Goal: Navigation & Orientation: Find specific page/section

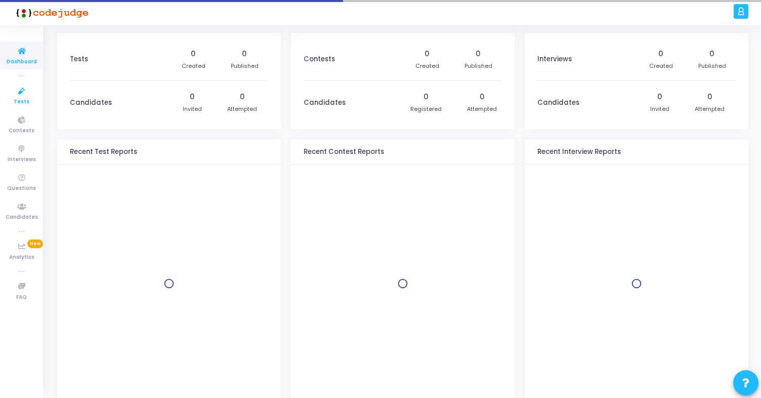
click at [24, 98] on span "Tests" at bounding box center [22, 102] width 16 height 9
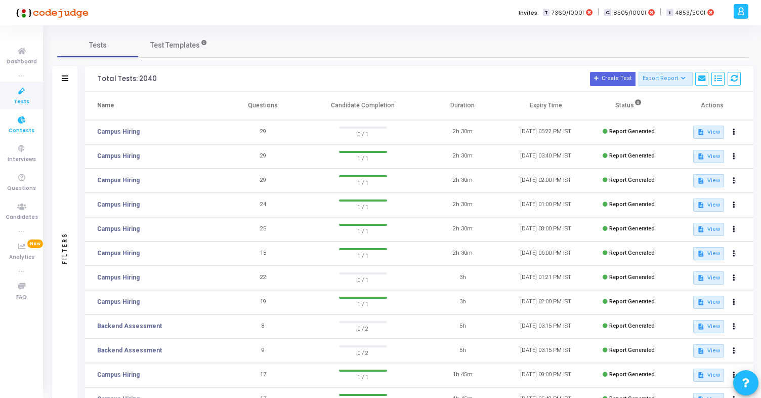
click at [26, 131] on span "Contests" at bounding box center [22, 131] width 26 height 9
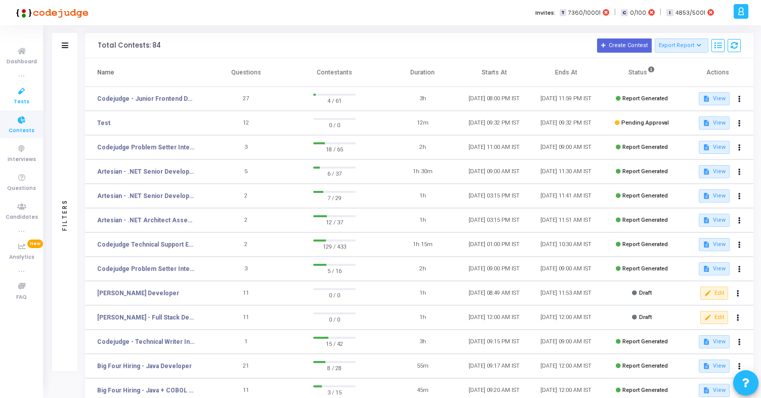
click at [24, 93] on icon at bounding box center [21, 91] width 21 height 13
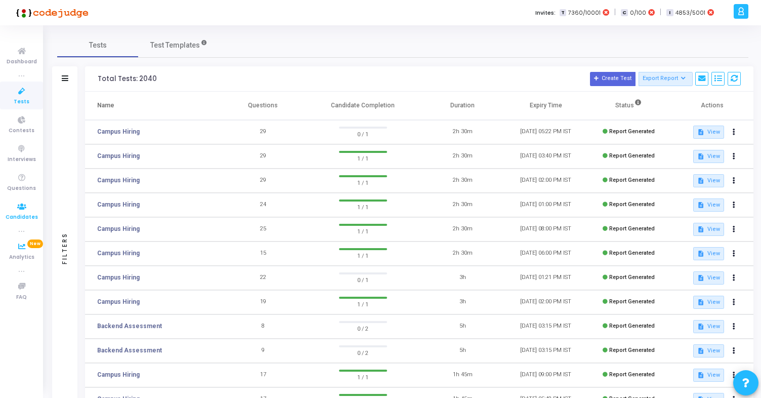
click at [22, 208] on icon at bounding box center [21, 206] width 21 height 13
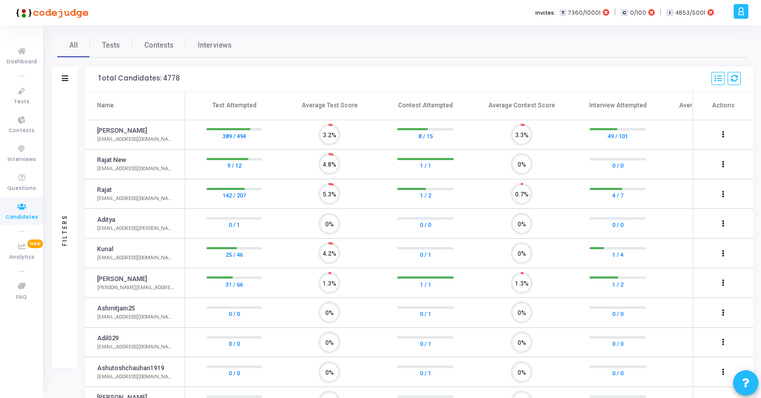
click at [62, 177] on div "Filters" at bounding box center [64, 229] width 9 height 111
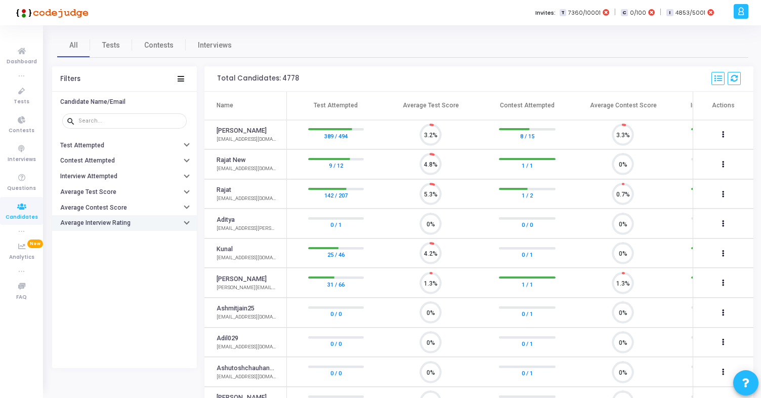
click at [117, 220] on h6 "Average Interview Rating" at bounding box center [95, 223] width 70 height 8
click at [117, 204] on h6 "Average Contest Score" at bounding box center [93, 208] width 67 height 8
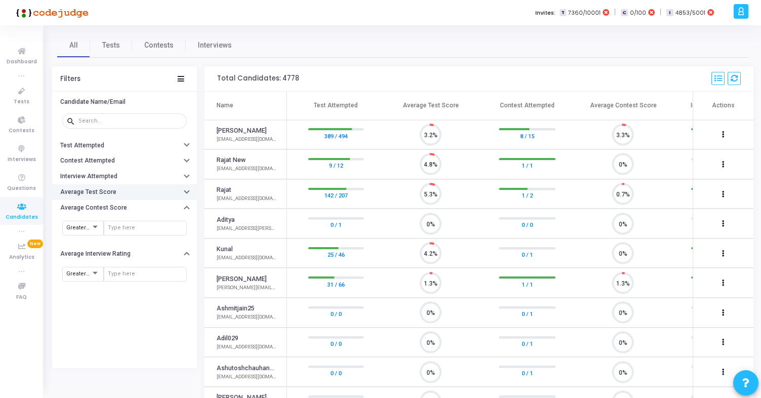
click at [114, 197] on button "Average Test Score" at bounding box center [124, 192] width 145 height 16
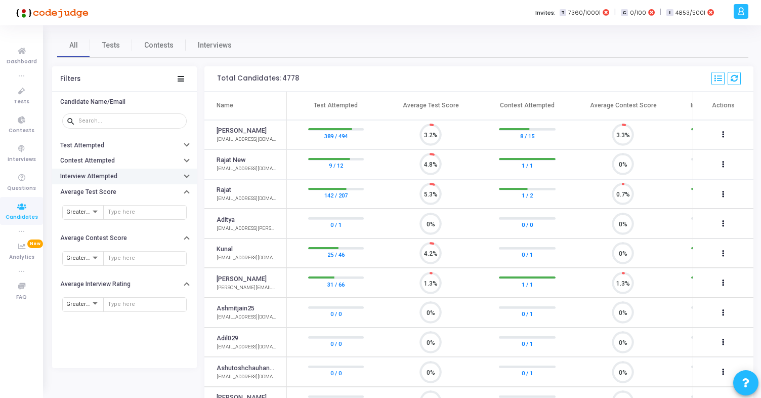
click at [114, 173] on h6 "Interview Attempted" at bounding box center [88, 177] width 57 height 8
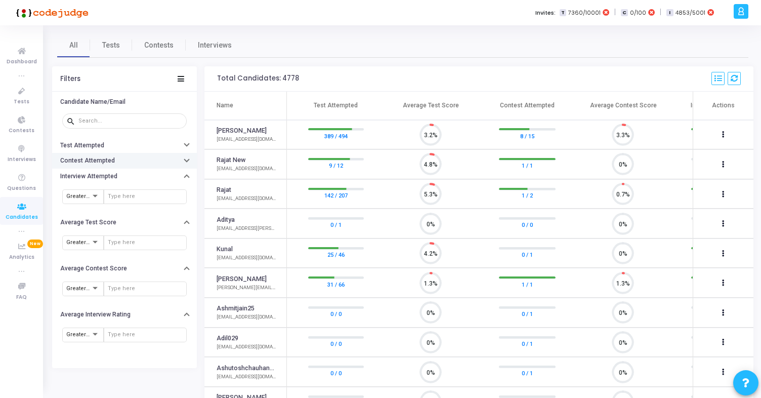
click at [112, 155] on button "Contest Attempted" at bounding box center [124, 161] width 145 height 16
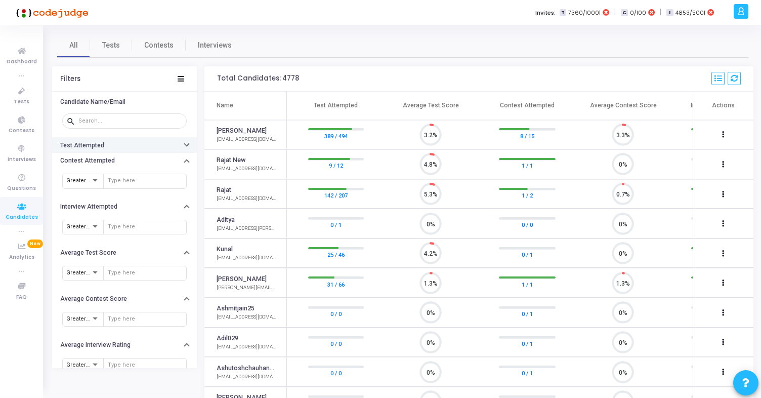
click at [108, 145] on button "Test Attempted" at bounding box center [124, 145] width 145 height 16
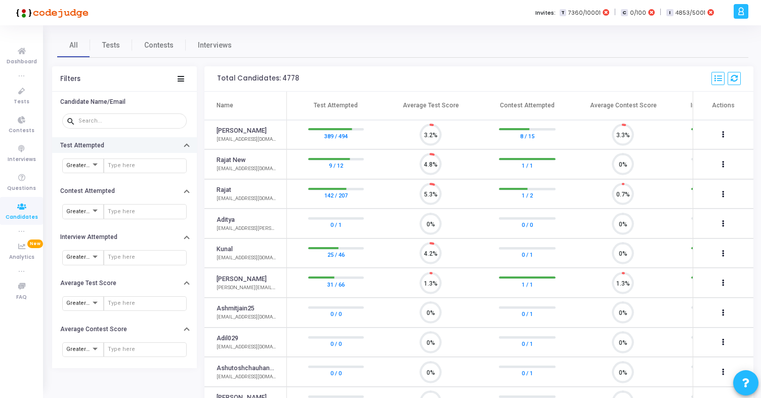
click at [100, 140] on button "Test Attempted" at bounding box center [124, 145] width 145 height 16
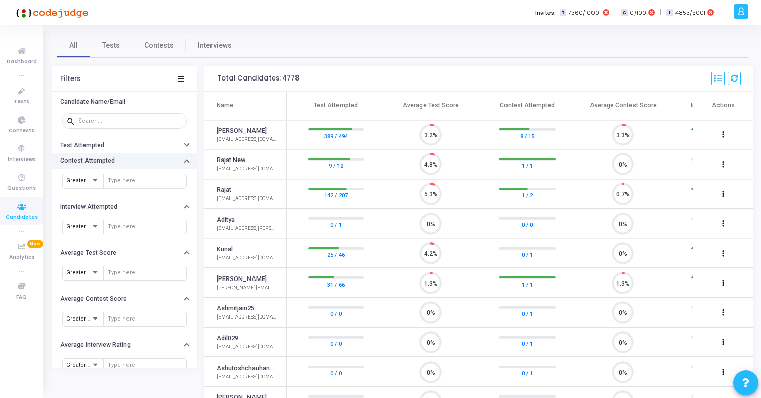
click at [102, 166] on button "Contest Attempted" at bounding box center [124, 161] width 145 height 16
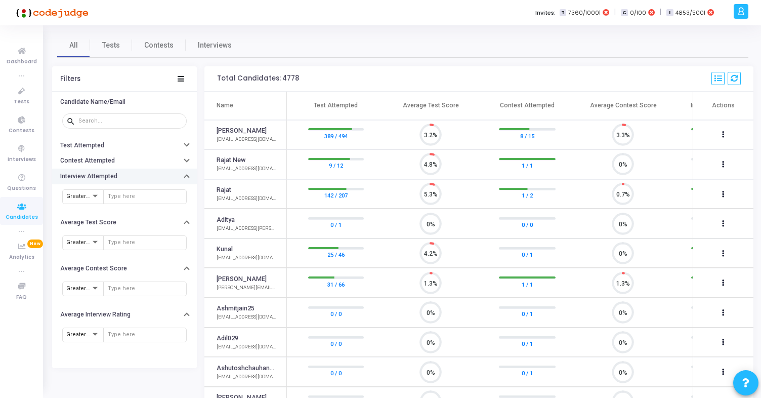
click at [108, 175] on h6 "Interview Attempted" at bounding box center [88, 177] width 57 height 8
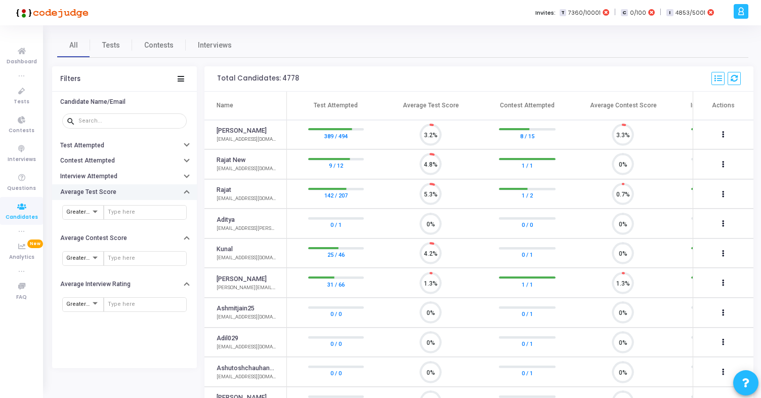
click at [107, 195] on h6 "Average Test Score" at bounding box center [88, 192] width 56 height 8
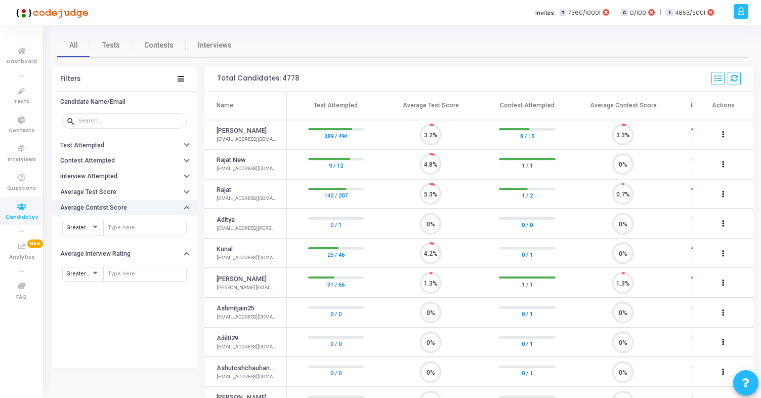
click at [106, 211] on button "Average Contest Score" at bounding box center [124, 208] width 145 height 16
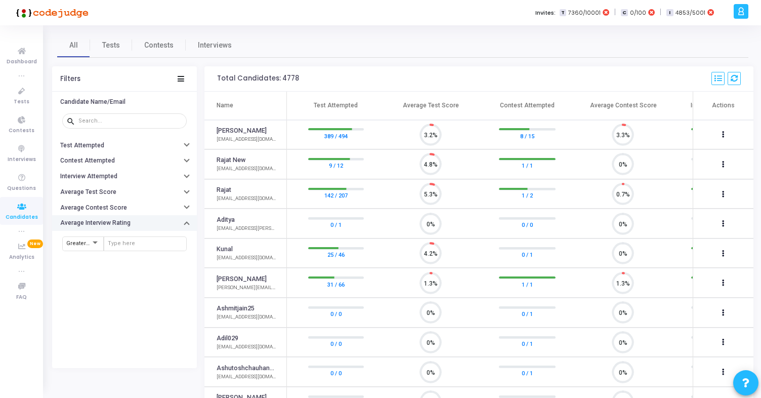
click at [108, 226] on h6 "Average Interview Rating" at bounding box center [95, 223] width 70 height 8
click at [125, 268] on div "Candidate Name/Email search Test Attempted Contest Attempted Interview Attempte…" at bounding box center [124, 230] width 145 height 276
click at [24, 176] on icon at bounding box center [21, 178] width 21 height 13
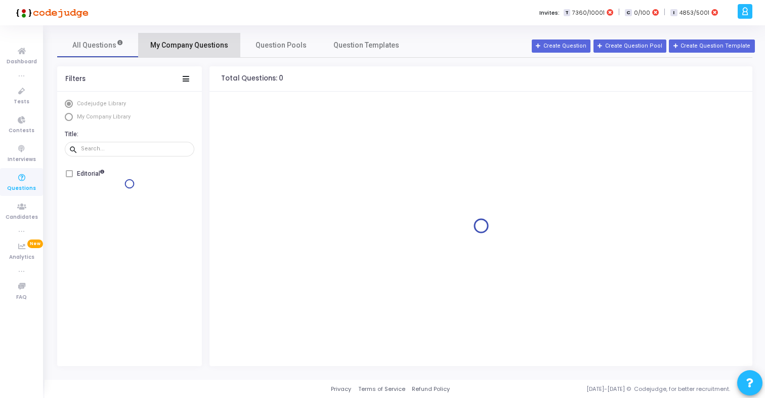
click at [200, 46] on span "My Company Questions" at bounding box center [189, 45] width 78 height 11
